Goal: Task Accomplishment & Management: Complete application form

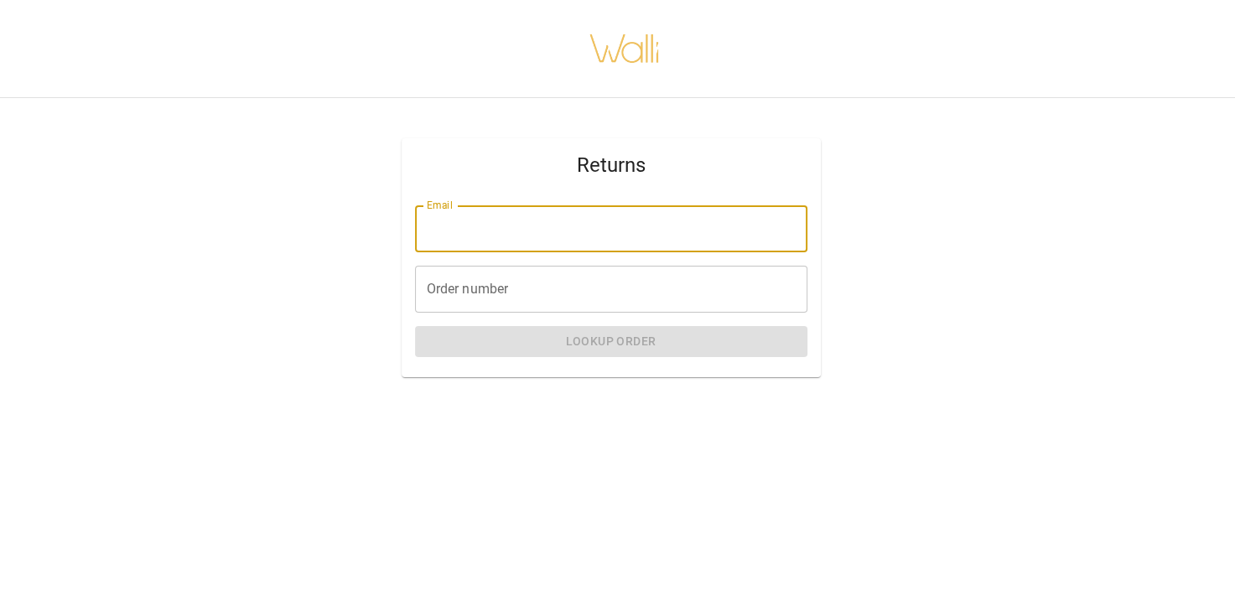
click at [611, 237] on input "Email" at bounding box center [611, 228] width 392 height 47
type input "**********"
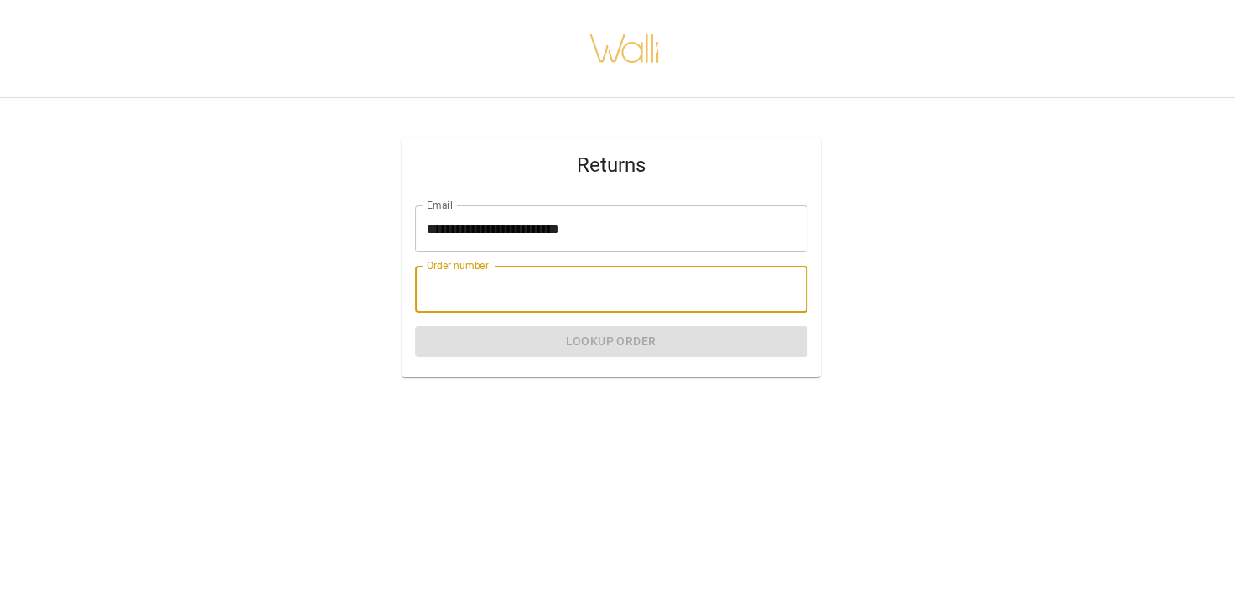
click at [604, 300] on input "Order number" at bounding box center [611, 289] width 392 height 47
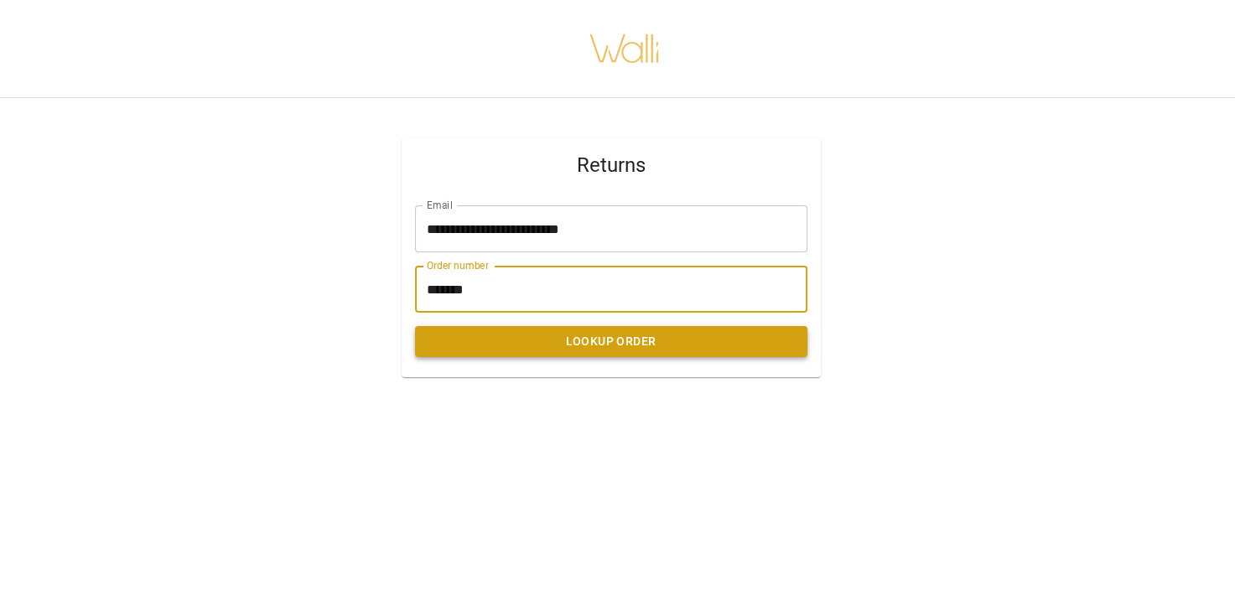
type input "*******"
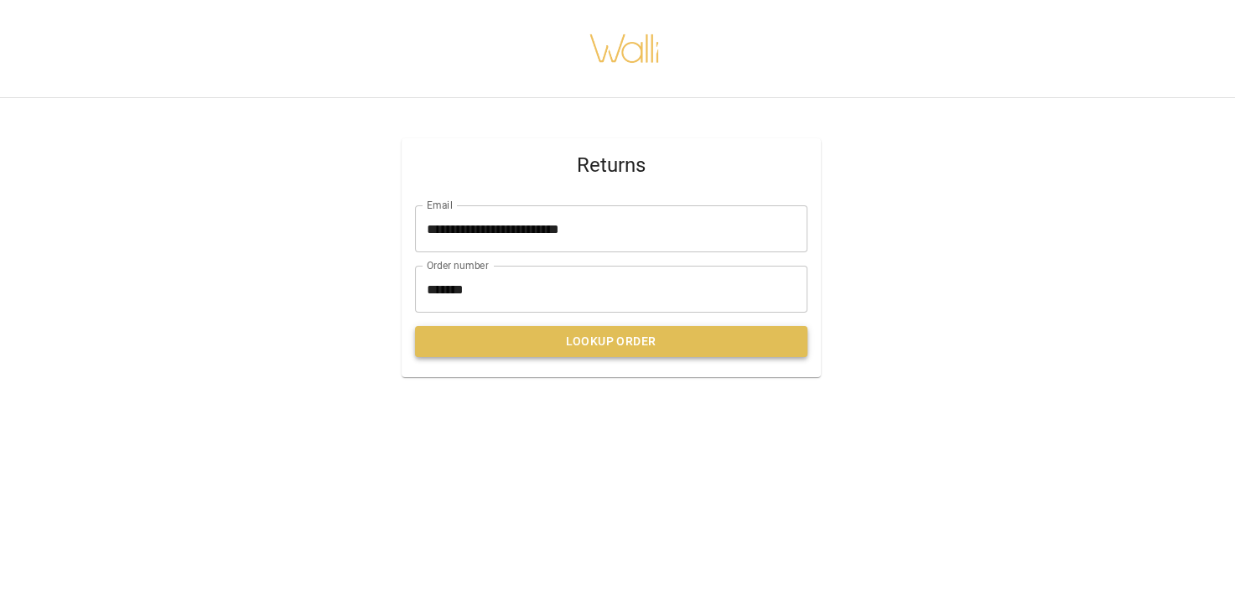
click at [615, 345] on button "Lookup Order" at bounding box center [611, 341] width 392 height 31
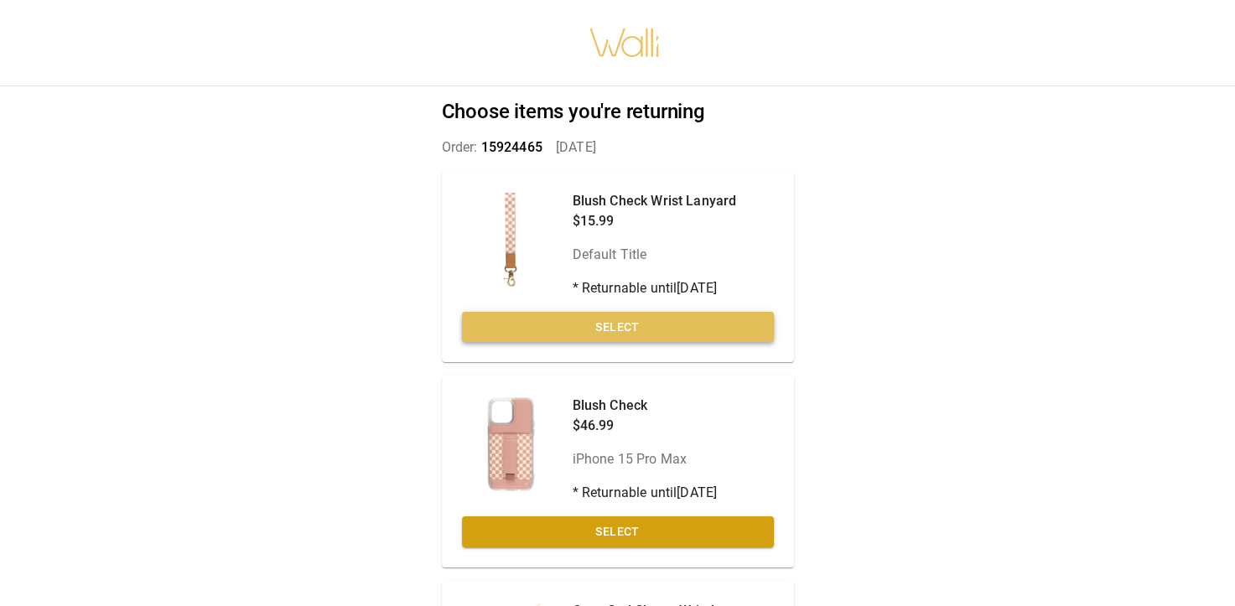
click at [672, 330] on button "Select" at bounding box center [618, 327] width 312 height 31
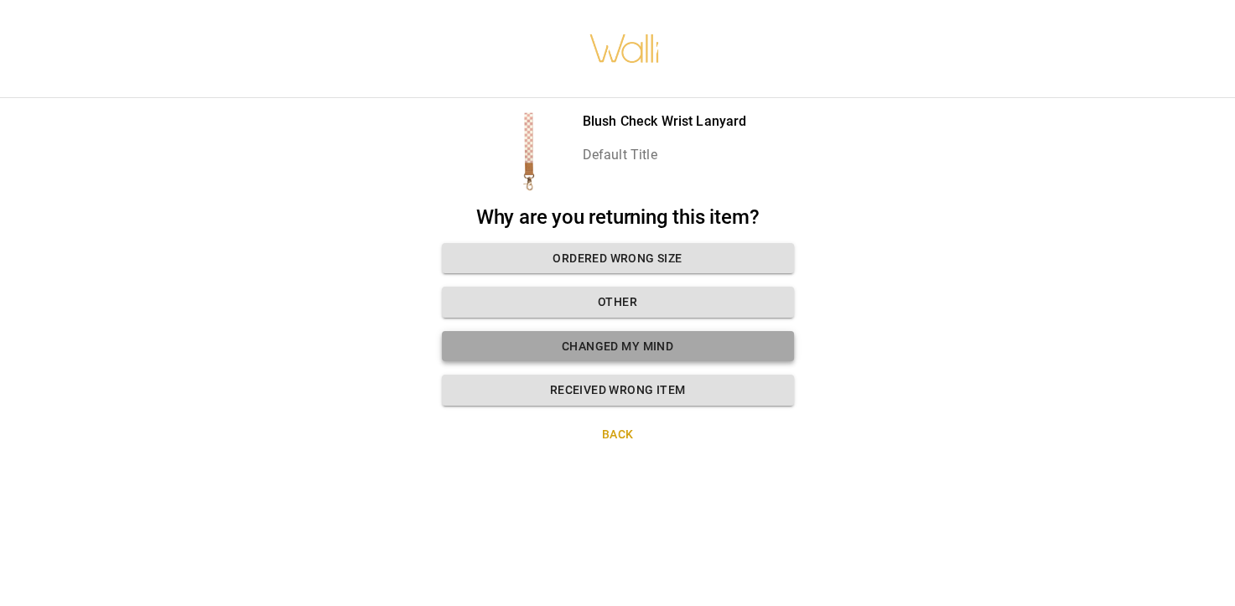
click at [675, 344] on button "Changed my mind" at bounding box center [618, 346] width 352 height 31
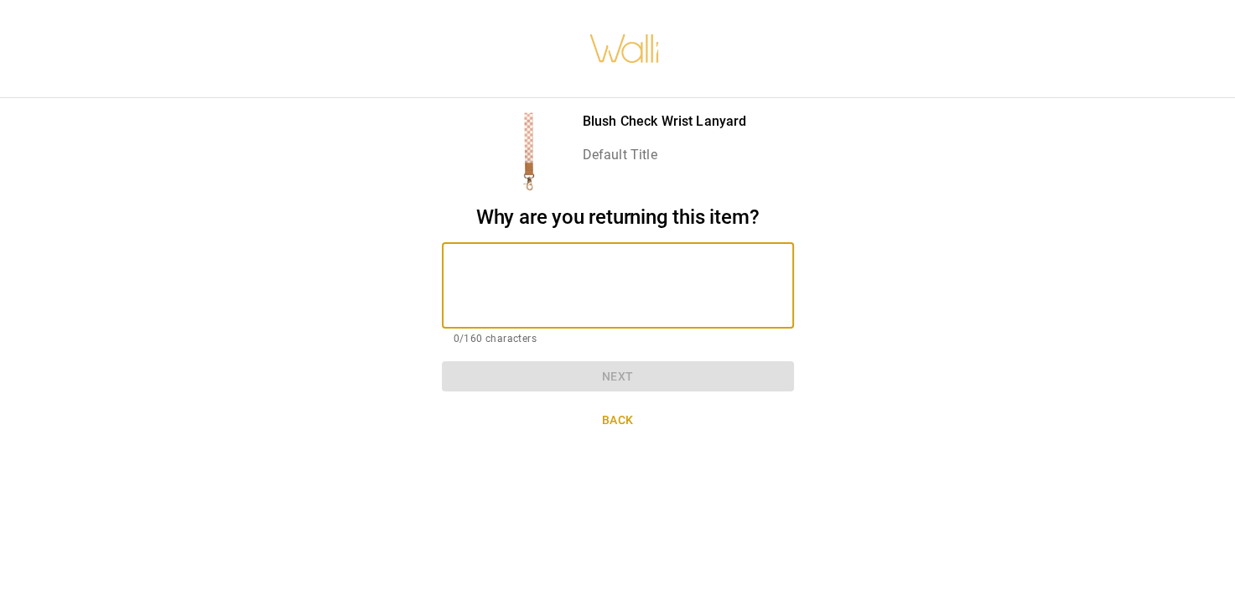
click at [642, 290] on textarea at bounding box center [618, 286] width 329 height 58
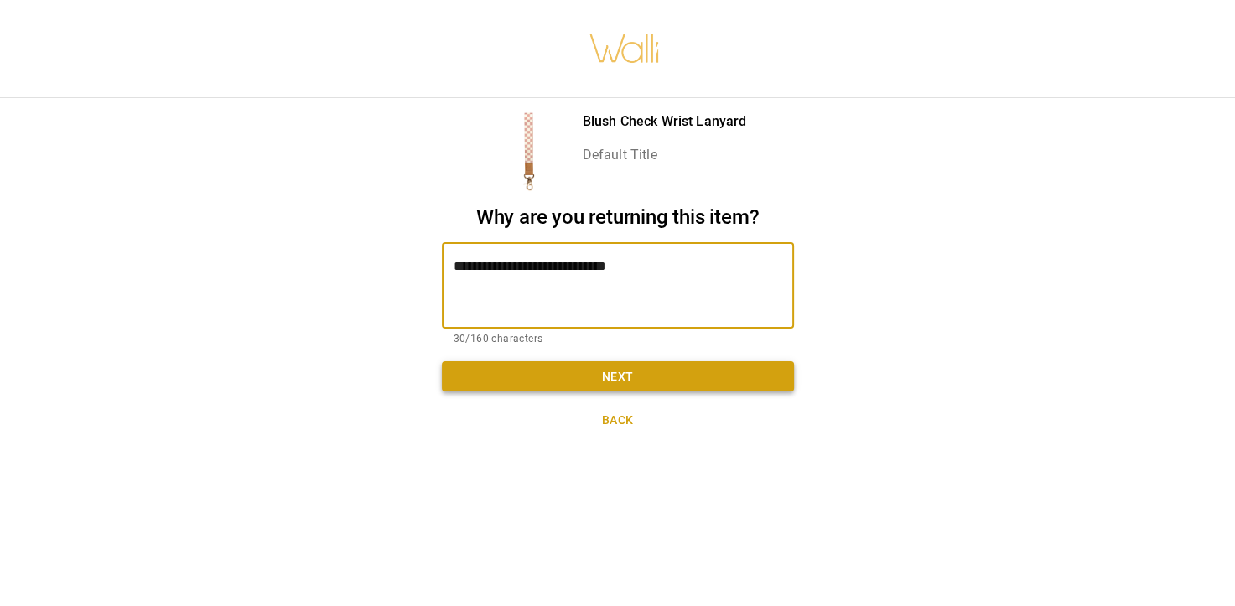
type textarea "**********"
click at [611, 382] on button "Next" at bounding box center [618, 376] width 352 height 31
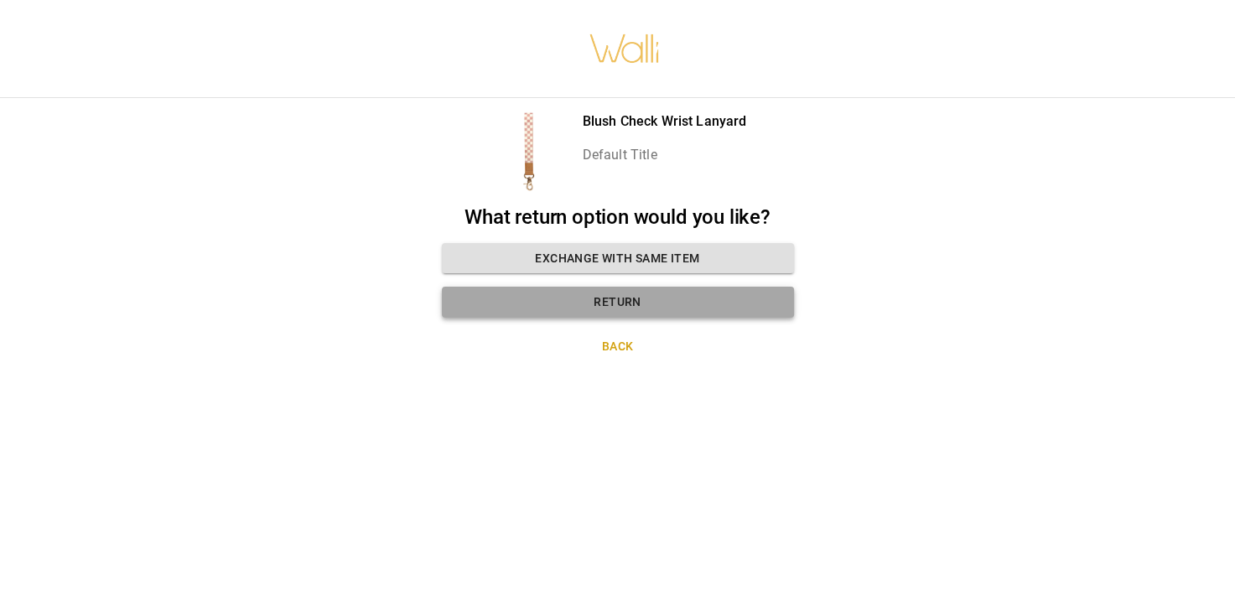
click at [617, 309] on button "Return" at bounding box center [618, 302] width 352 height 31
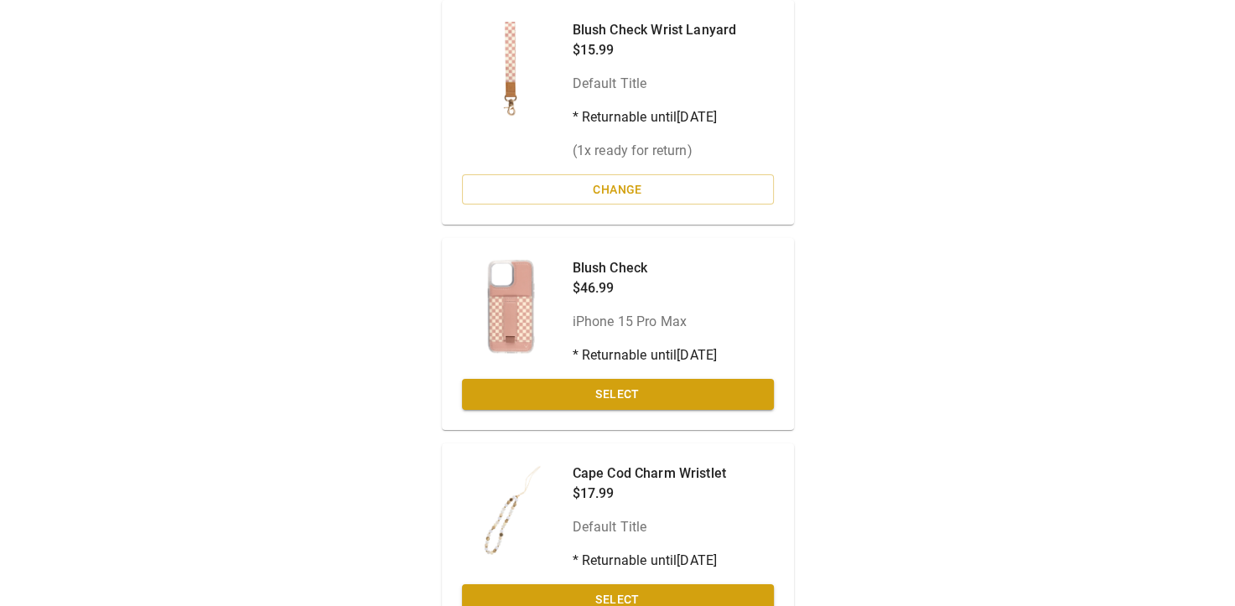
scroll to position [263, 0]
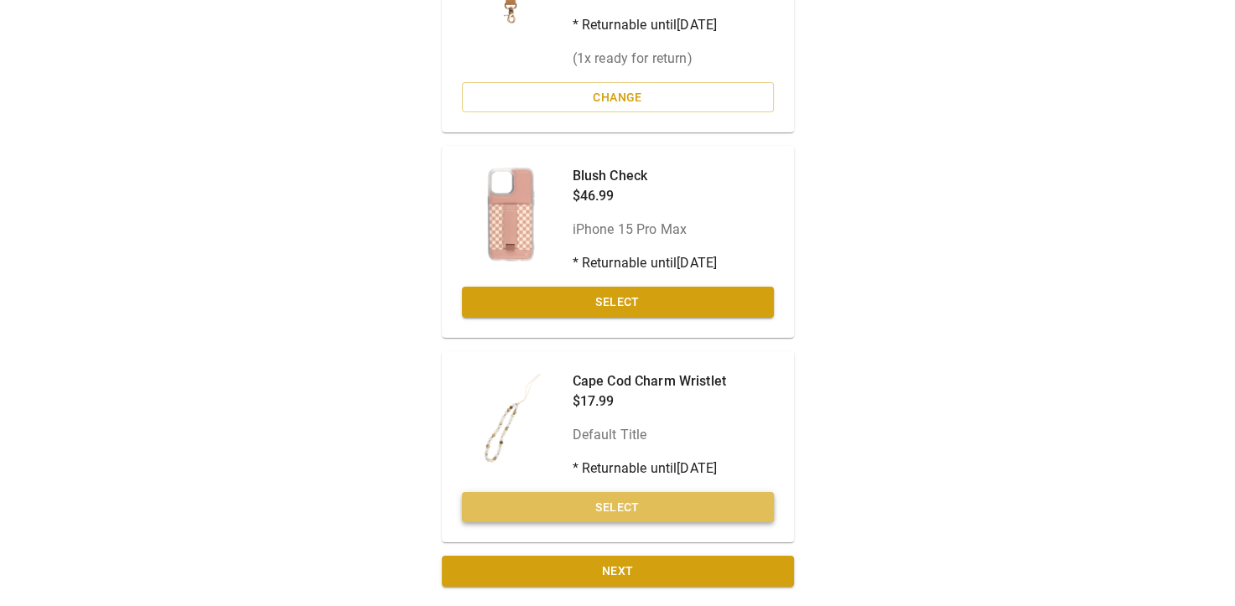
click at [626, 504] on button "Select" at bounding box center [618, 507] width 312 height 31
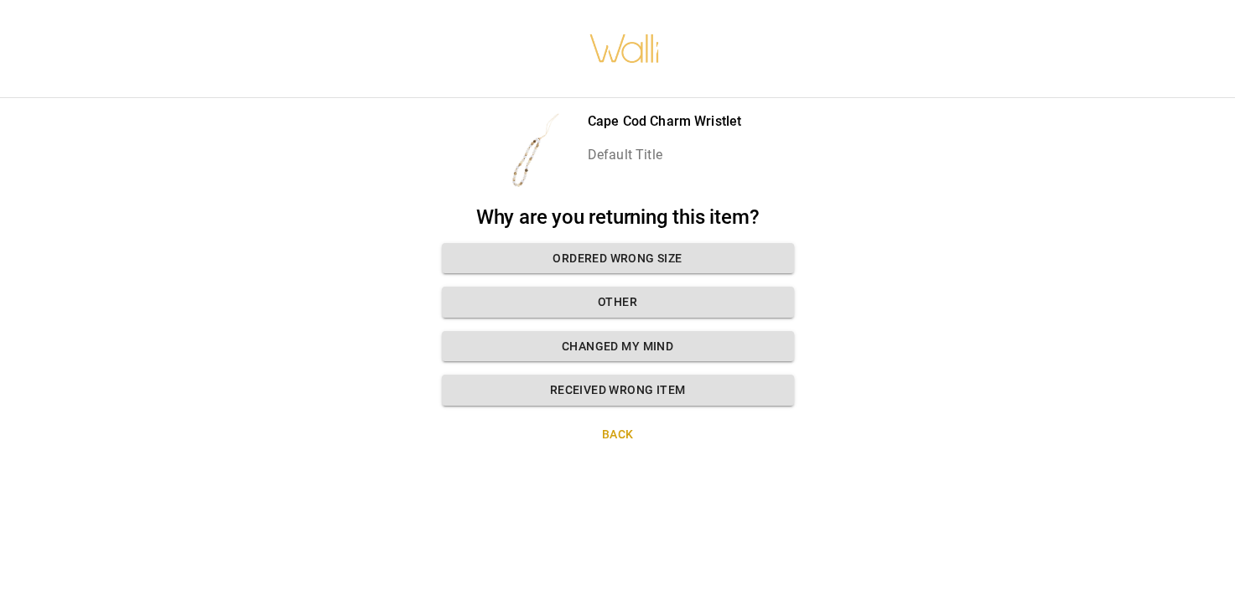
scroll to position [13, 0]
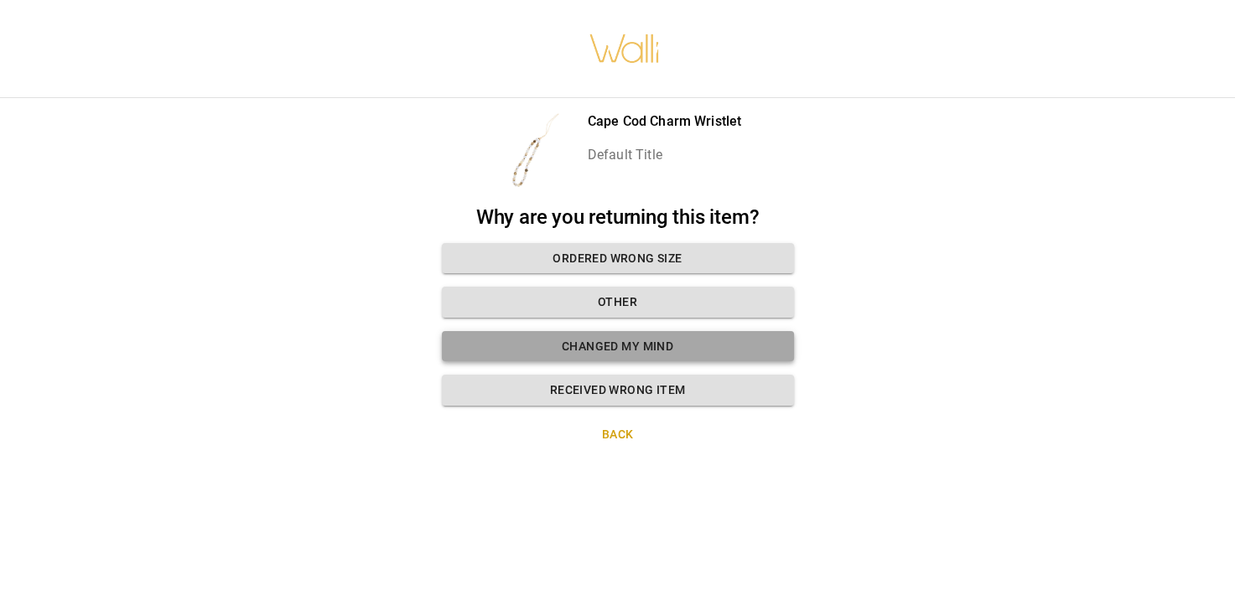
click at [617, 339] on button "Changed my mind" at bounding box center [618, 346] width 352 height 31
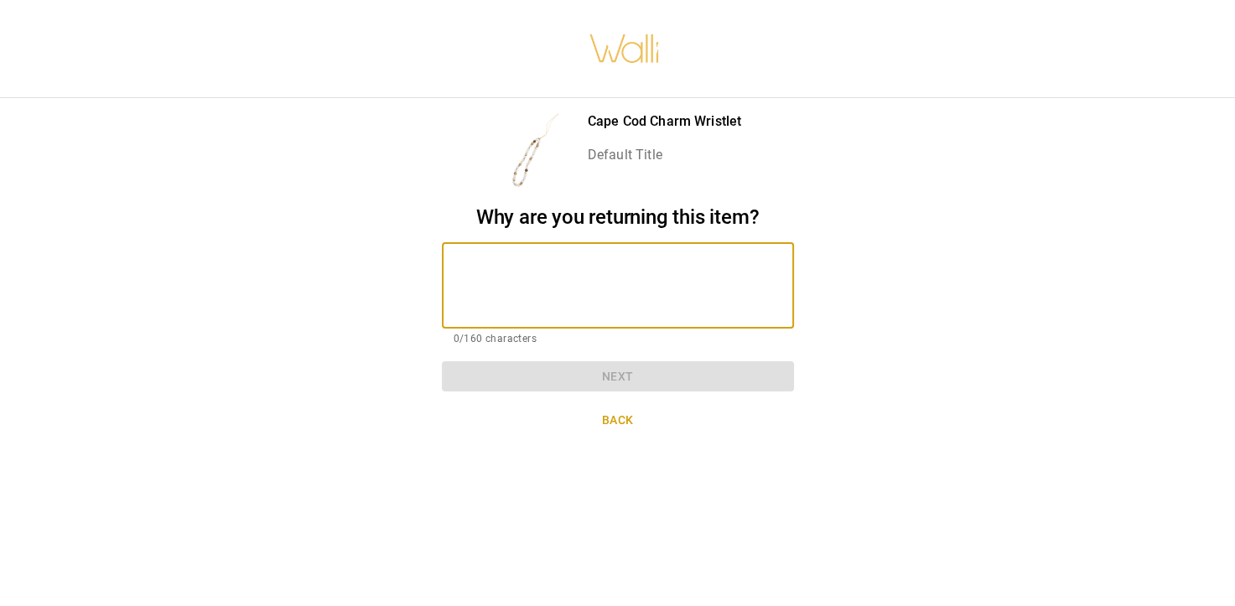
click at [569, 257] on textarea at bounding box center [618, 286] width 329 height 58
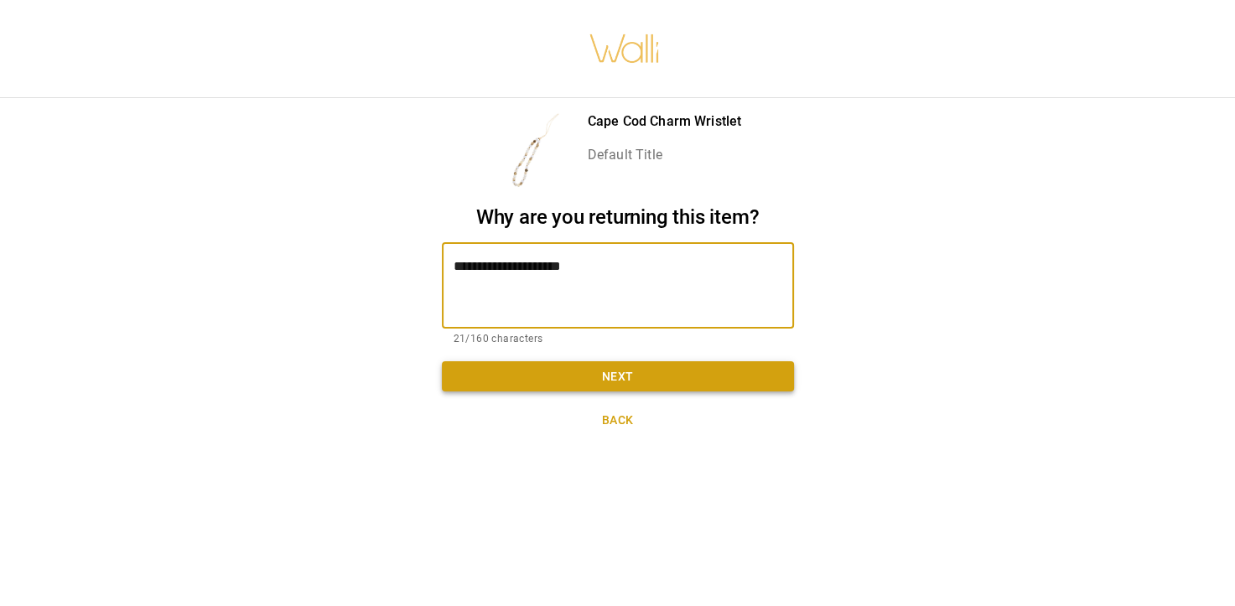
type textarea "**********"
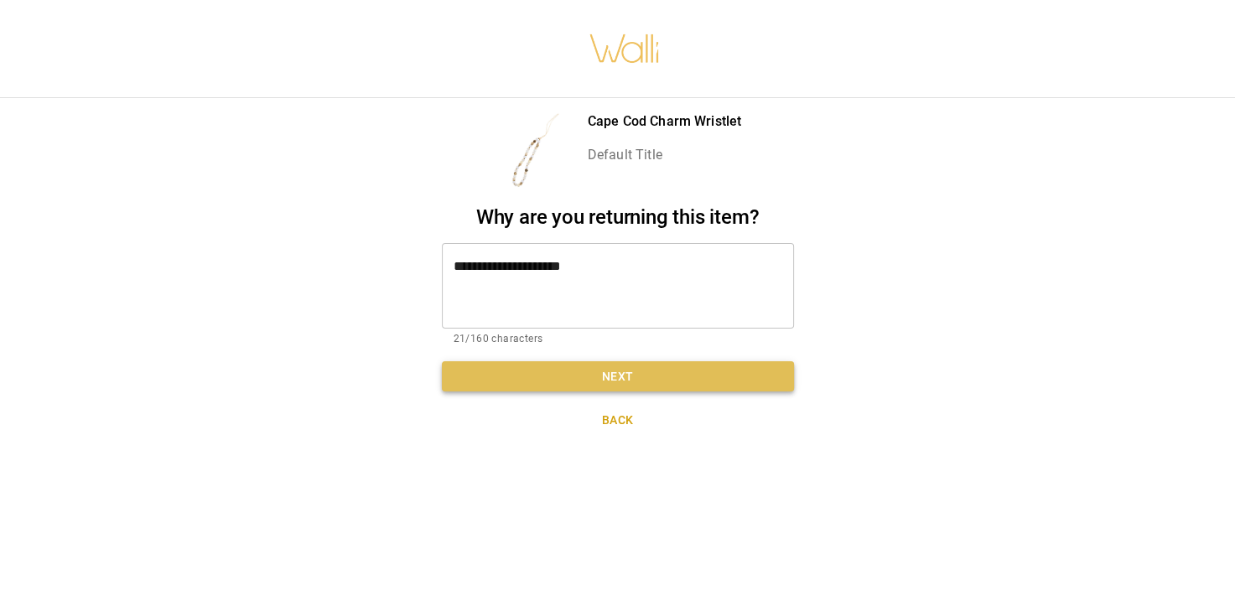
click at [625, 366] on button "Next" at bounding box center [618, 376] width 352 height 31
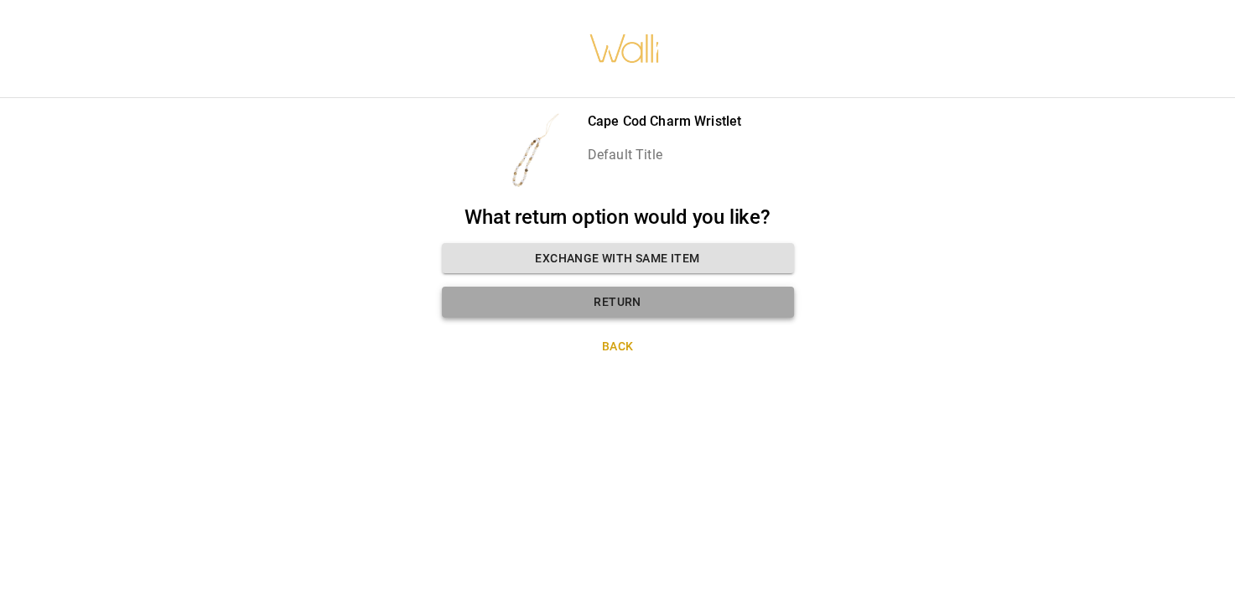
click at [612, 292] on button "Return" at bounding box center [618, 302] width 352 height 31
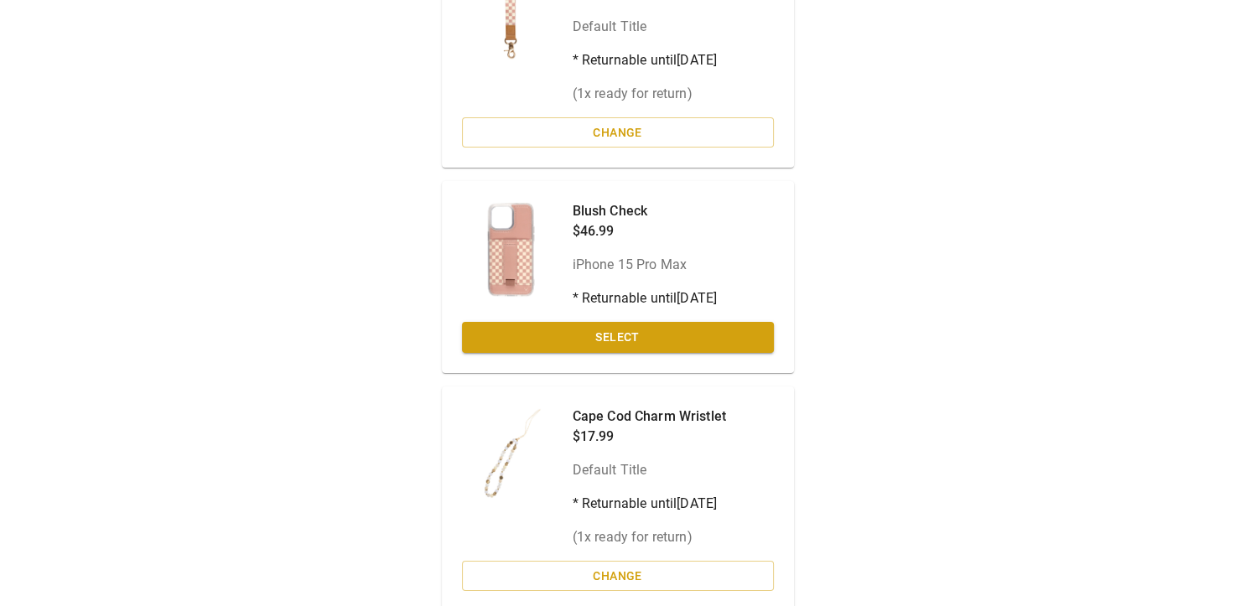
scroll to position [296, 0]
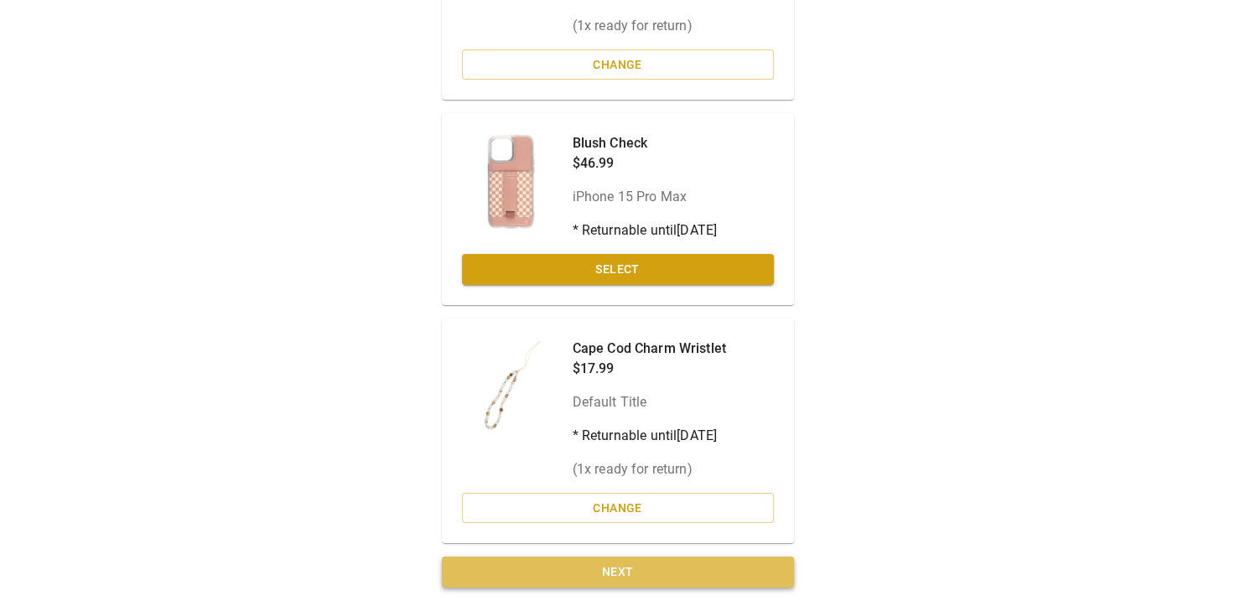
click at [612, 563] on button "Next" at bounding box center [618, 572] width 352 height 31
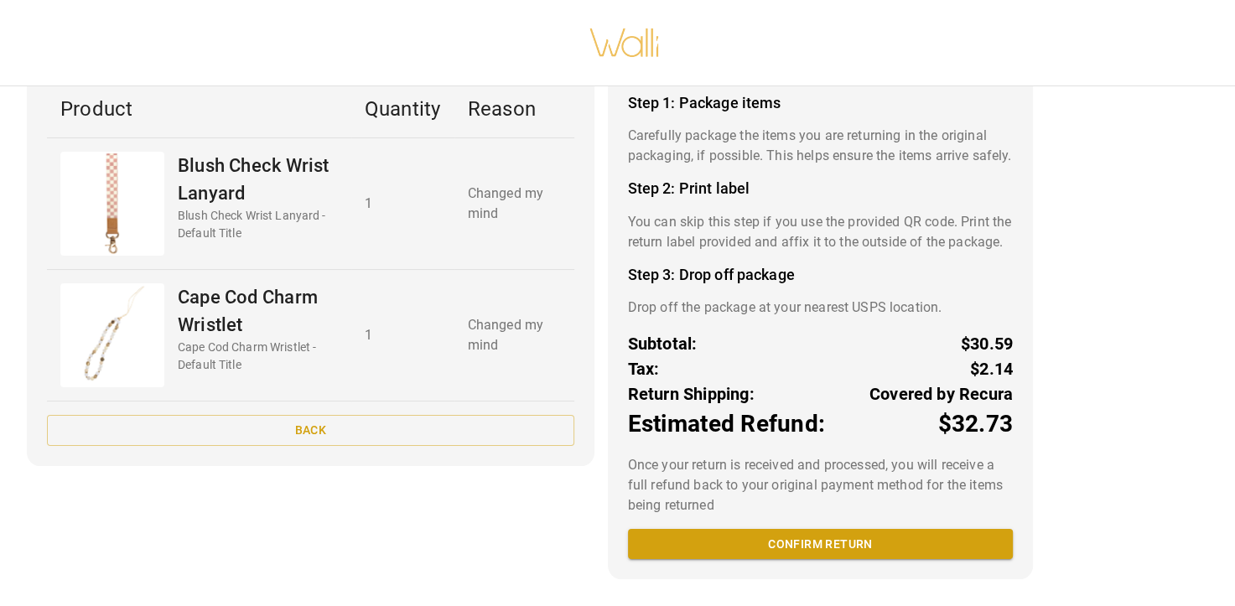
scroll to position [137, 0]
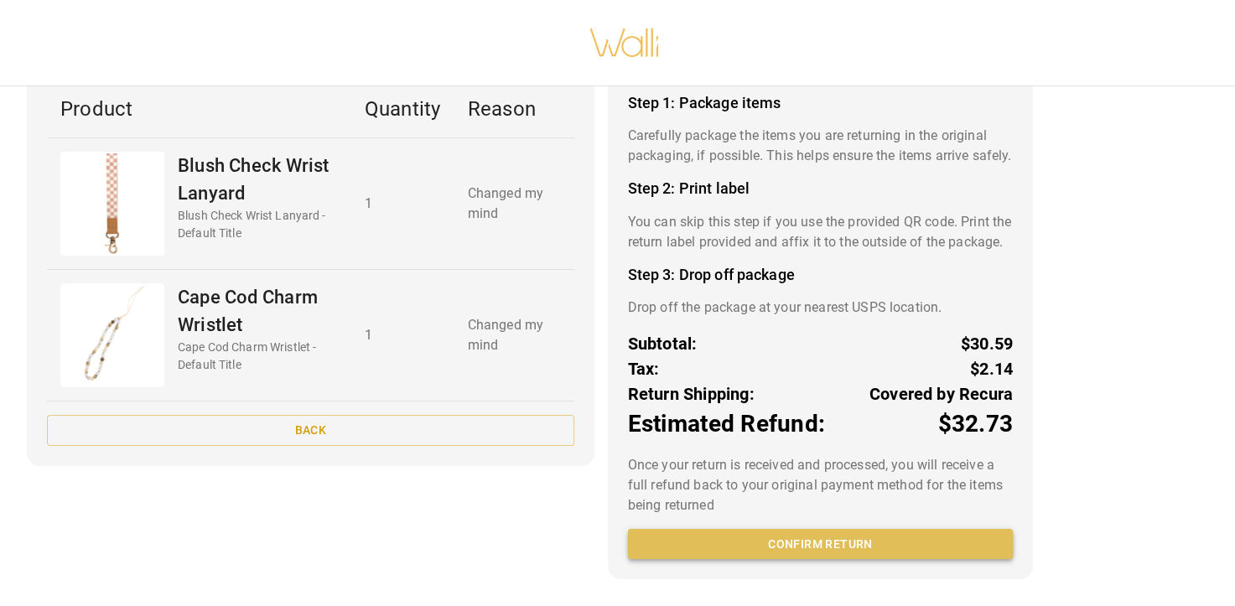
click at [829, 542] on button "Confirm return" at bounding box center [820, 544] width 385 height 31
